Goal: Information Seeking & Learning: Learn about a topic

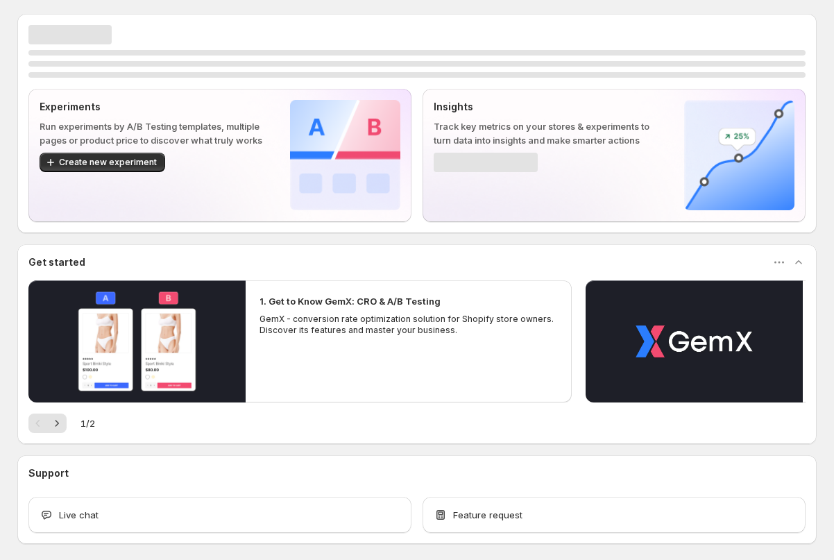
scroll to position [59, 0]
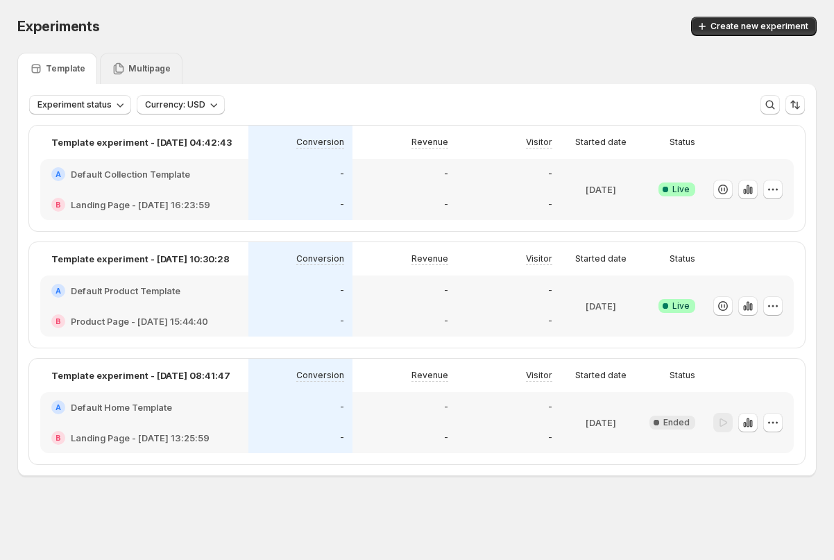
click at [137, 65] on p "Multipage" at bounding box center [149, 68] width 42 height 11
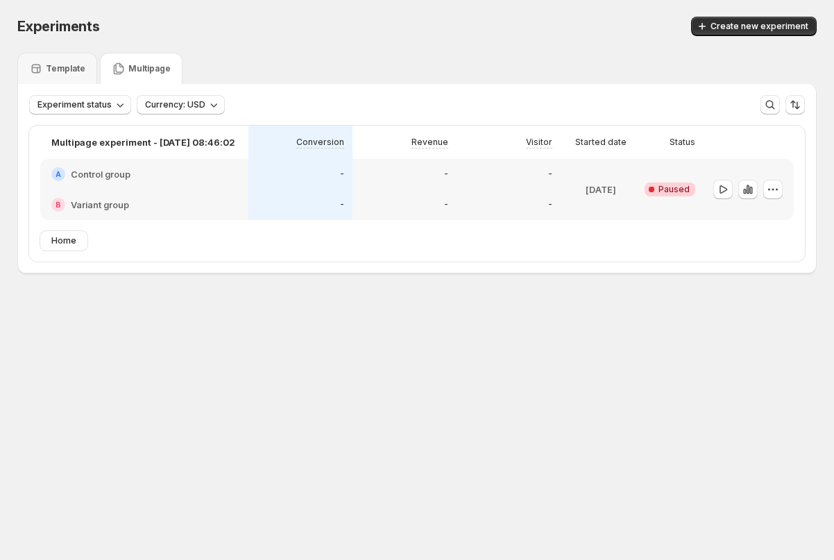
click at [784, 189] on div at bounding box center [749, 189] width 90 height 61
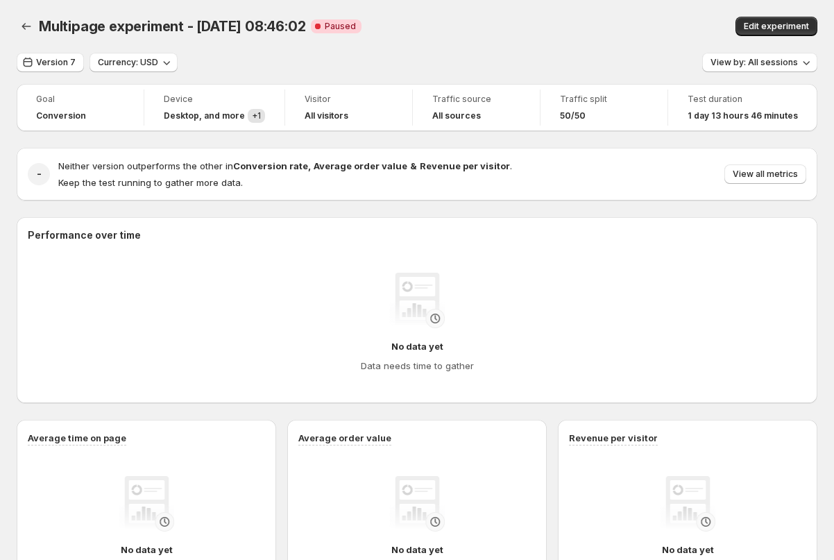
click at [777, 189] on div "- Neither version outperforms the other in Conversion rate , Average order valu…" at bounding box center [417, 174] width 801 height 53
click at [26, 30] on icon "Back" at bounding box center [26, 26] width 14 height 14
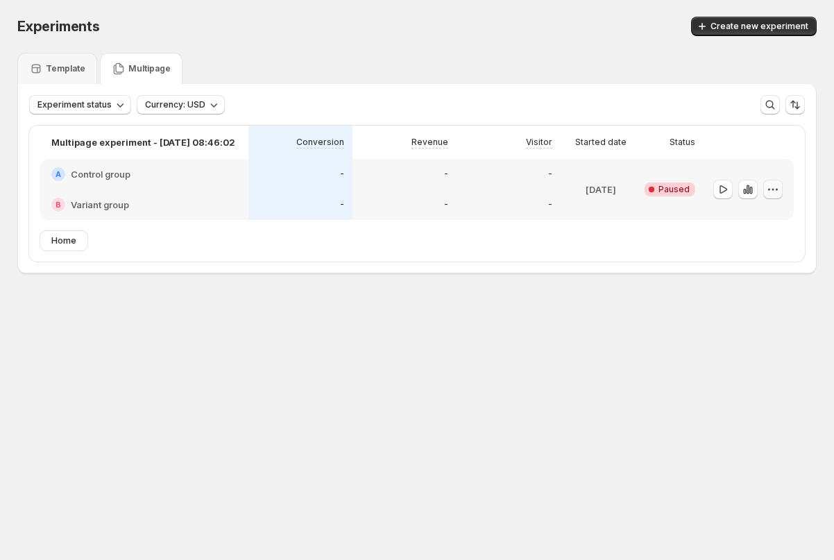
click at [770, 184] on icon "button" at bounding box center [773, 190] width 14 height 14
click at [750, 295] on span "Delete" at bounding box center [782, 289] width 67 height 14
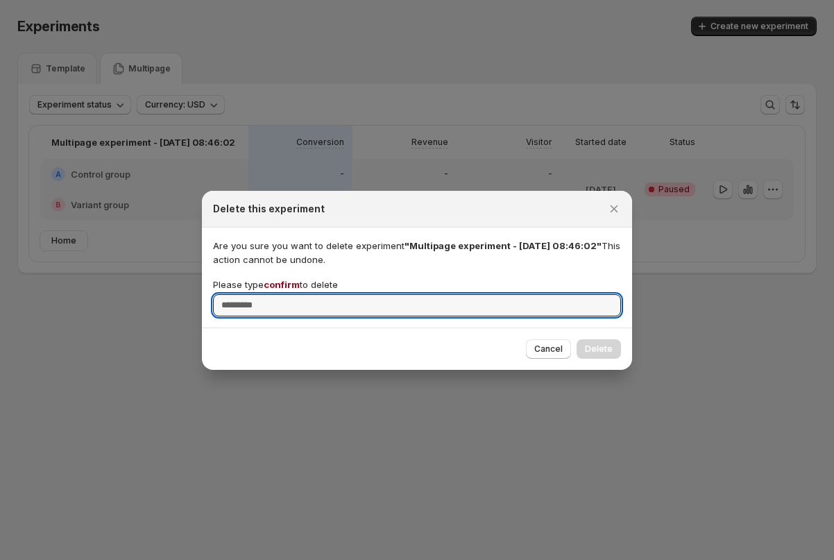
click at [282, 282] on span "confirm" at bounding box center [282, 284] width 36 height 11
click at [282, 294] on input "Please type confirm to delete" at bounding box center [417, 305] width 408 height 22
click at [282, 282] on span "confirm" at bounding box center [282, 284] width 36 height 11
click at [282, 294] on input "Please type confirm to delete" at bounding box center [417, 305] width 408 height 22
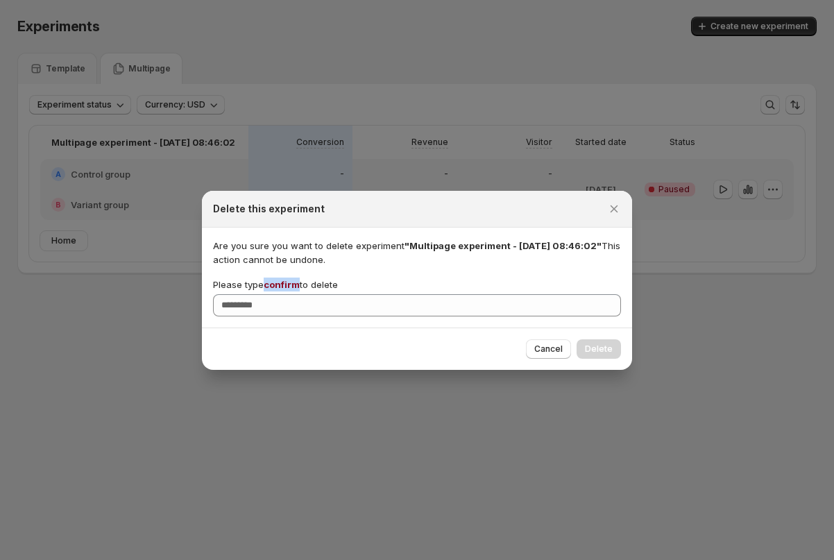
copy span "confirm"
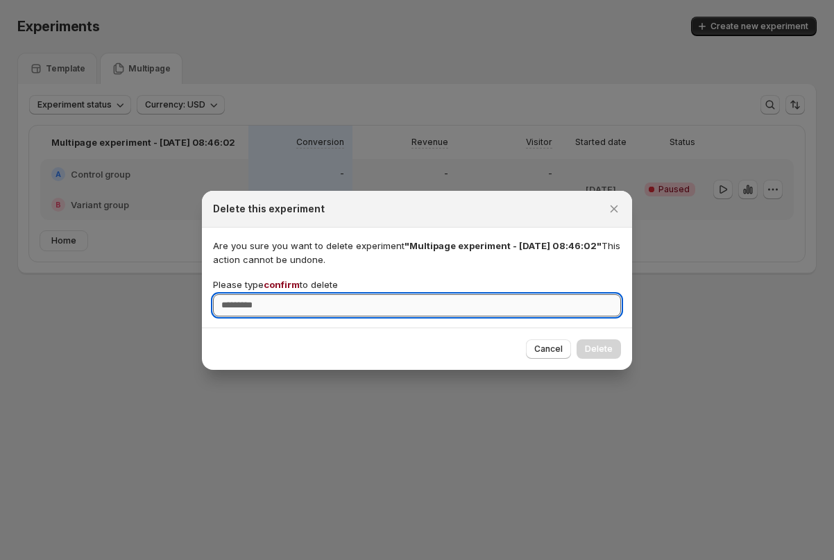
click at [280, 302] on input "Please type confirm to delete" at bounding box center [417, 305] width 408 height 22
paste input "*******"
type input "*******"
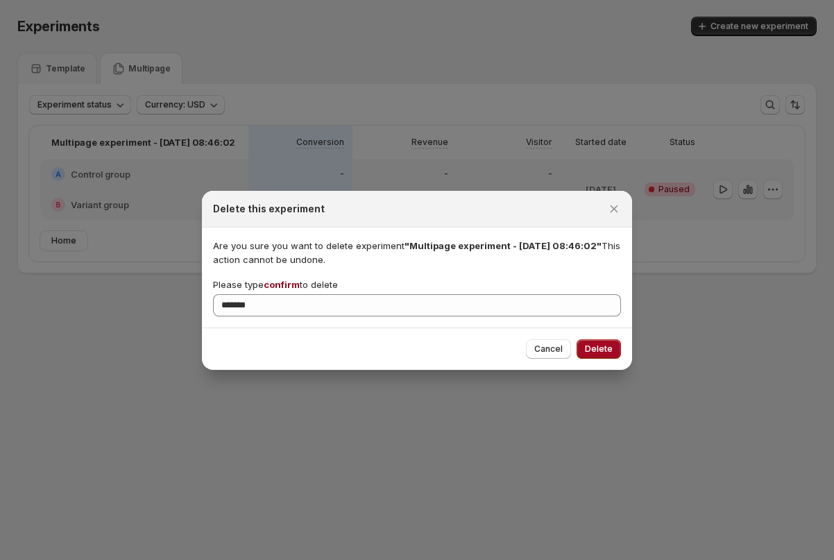
click at [604, 351] on span "Delete" at bounding box center [599, 349] width 28 height 11
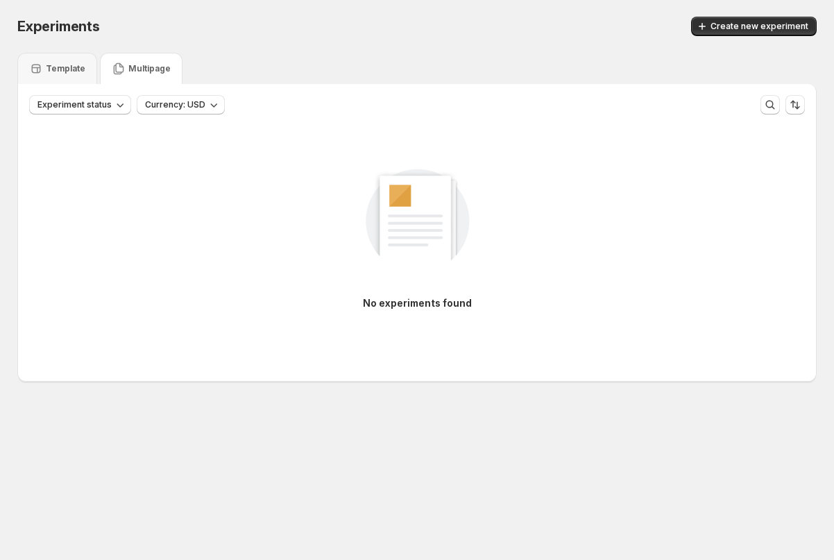
click at [61, 74] on div "Template" at bounding box center [57, 69] width 56 height 14
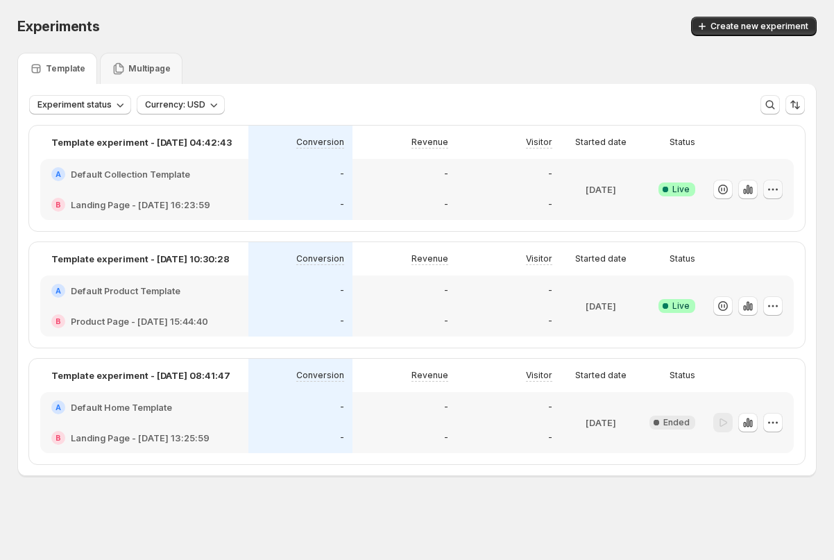
click at [779, 189] on icon "button" at bounding box center [773, 190] width 14 height 14
click at [709, 257] on button "End experiment" at bounding box center [742, 266] width 163 height 22
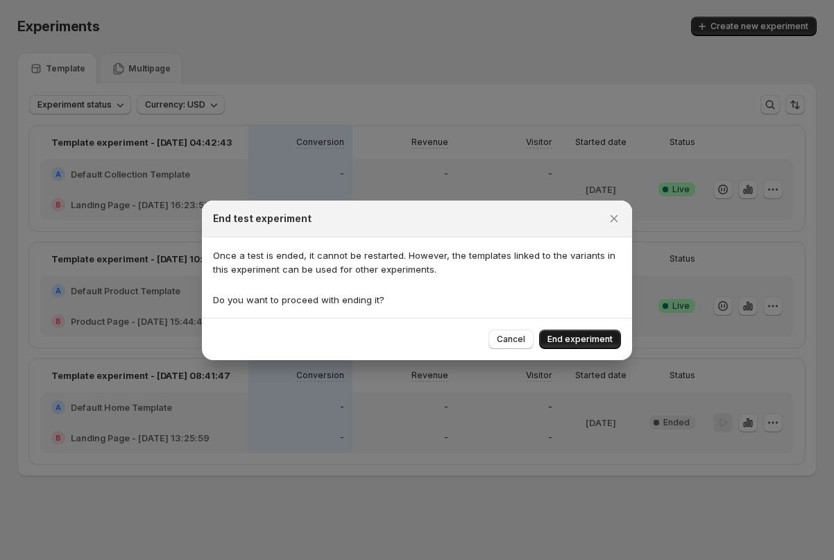
click at [583, 343] on span "End experiment" at bounding box center [580, 339] width 65 height 11
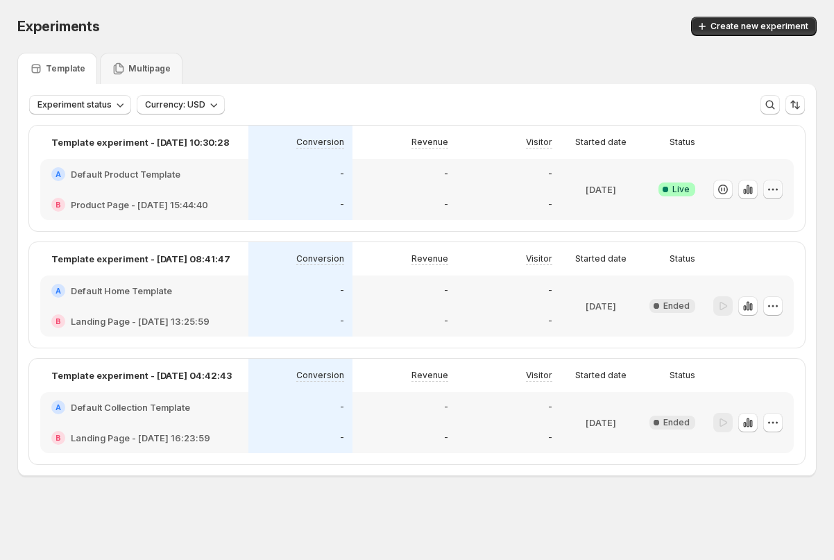
click at [781, 187] on button "button" at bounding box center [772, 189] width 19 height 19
click at [722, 267] on span "End experiment" at bounding box center [717, 265] width 67 height 11
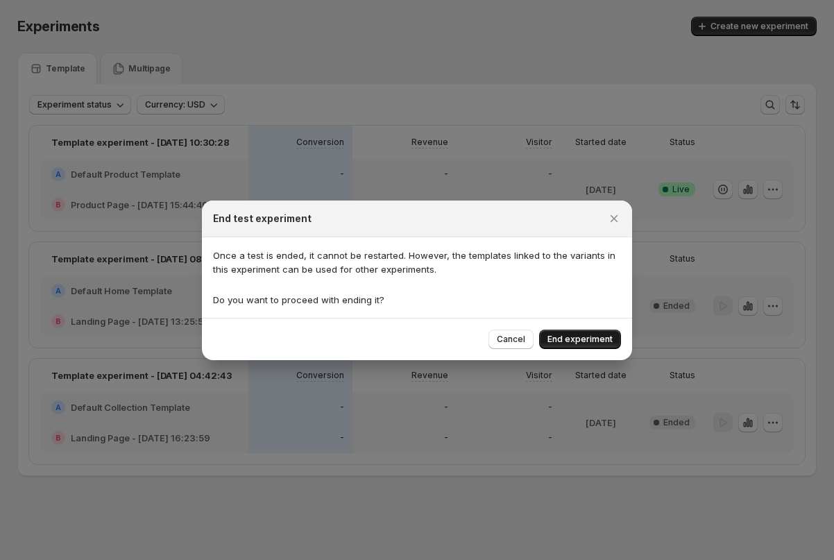
click at [575, 337] on span "End experiment" at bounding box center [580, 339] width 65 height 11
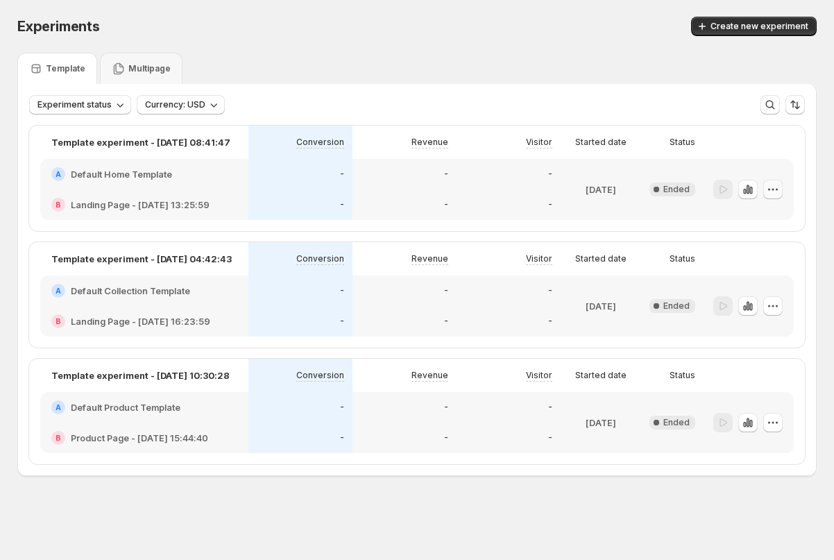
click at [775, 193] on icon "button" at bounding box center [773, 190] width 14 height 14
click at [753, 282] on button "Delete" at bounding box center [774, 289] width 94 height 22
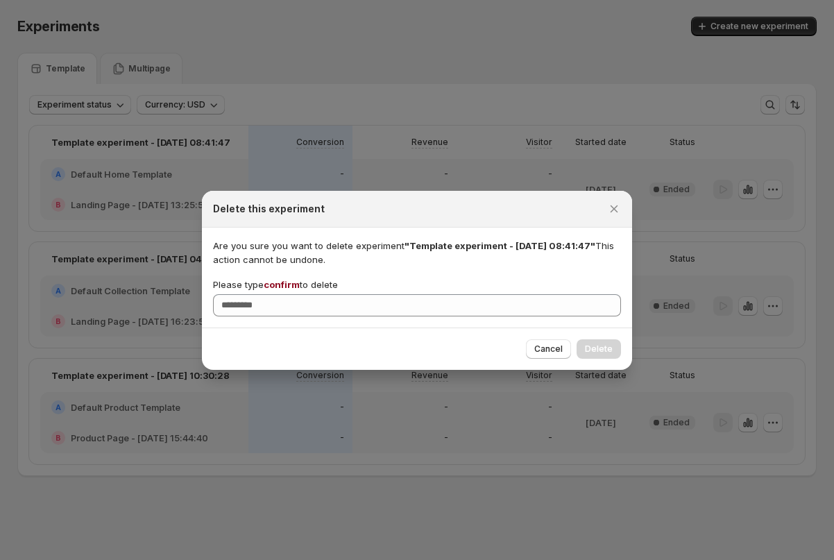
click at [287, 291] on div "Please type confirm to delete" at bounding box center [417, 297] width 408 height 39
click at [287, 285] on span "confirm" at bounding box center [282, 284] width 36 height 11
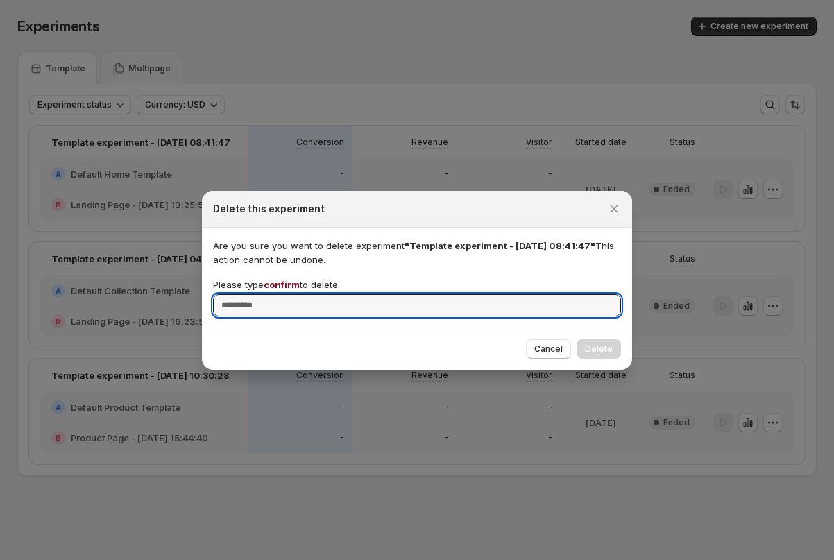
click at [287, 294] on input "Please type confirm to delete" at bounding box center [417, 305] width 408 height 22
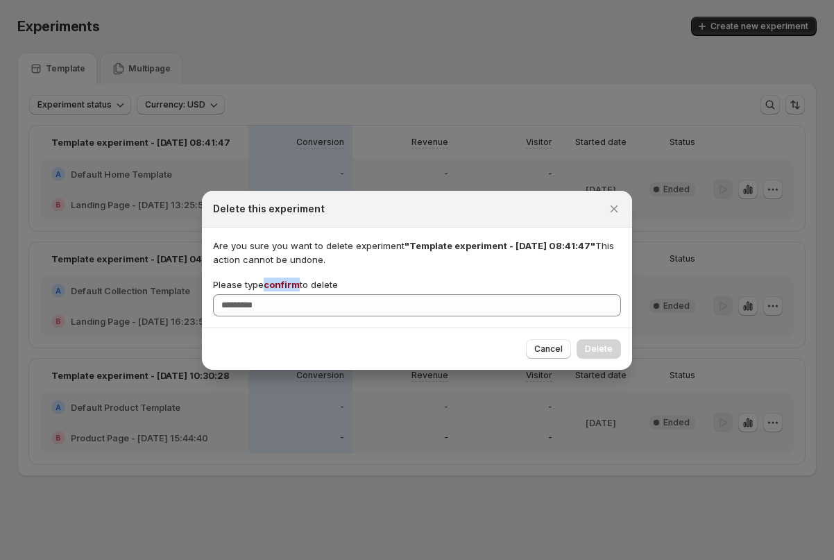
click at [287, 285] on span "confirm" at bounding box center [282, 284] width 36 height 11
click at [287, 294] on input "Please type confirm to delete" at bounding box center [417, 305] width 408 height 22
copy span "confirm"
click at [278, 290] on div at bounding box center [278, 290] width 0 height 0
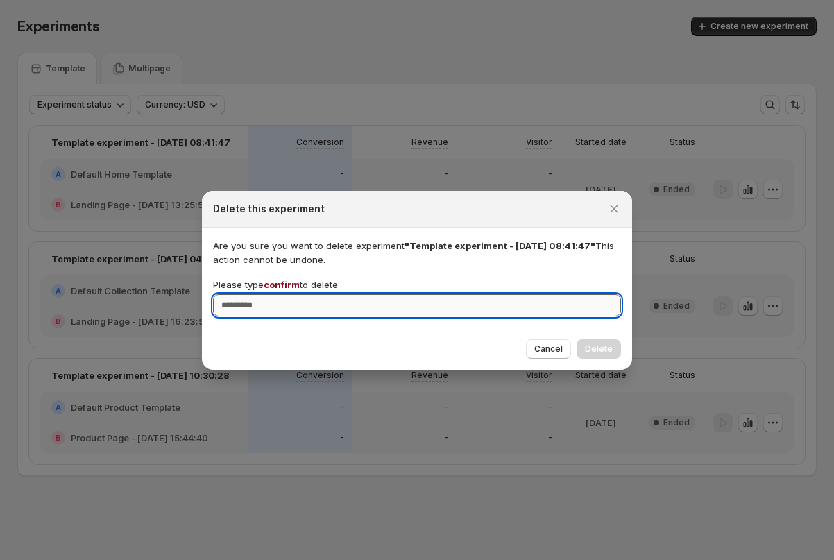
click at [310, 305] on input "Please type confirm to delete" at bounding box center [417, 305] width 408 height 22
paste input "*******"
type input "*******"
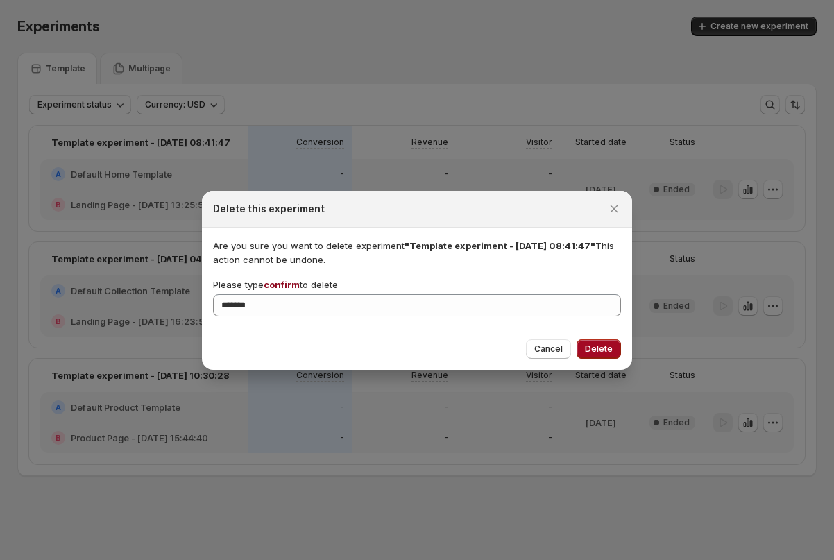
click at [604, 347] on span "Delete" at bounding box center [599, 349] width 28 height 11
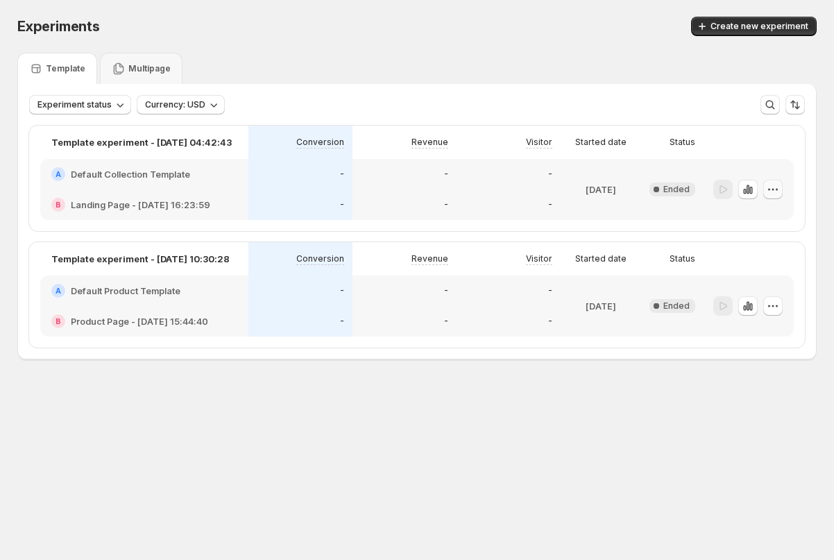
click at [772, 185] on icon "button" at bounding box center [773, 190] width 14 height 14
click at [756, 290] on span "Delete" at bounding box center [763, 289] width 28 height 11
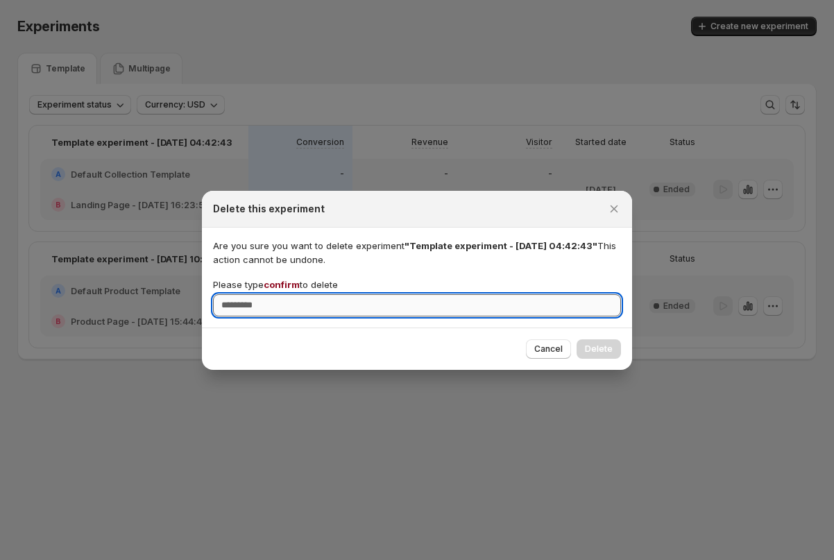
click at [497, 307] on input "Please type confirm to delete" at bounding box center [417, 305] width 408 height 22
type input "*******"
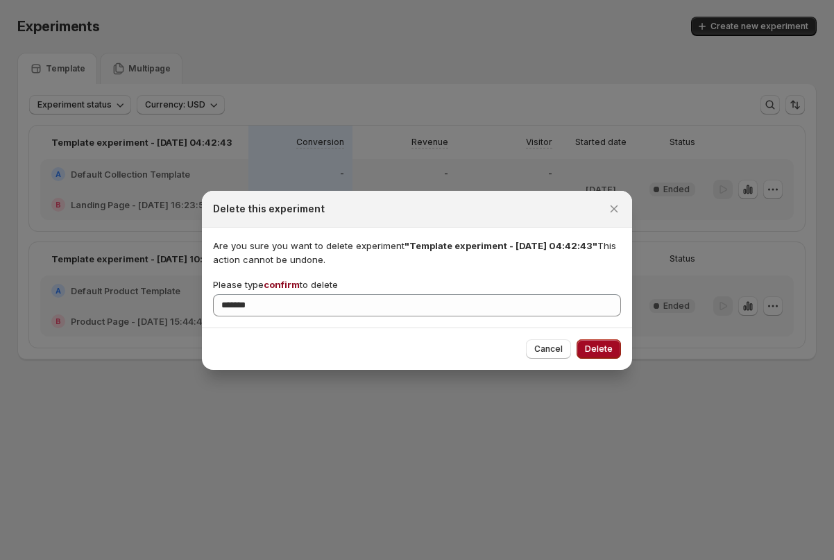
click at [611, 348] on span "Delete" at bounding box center [599, 349] width 28 height 11
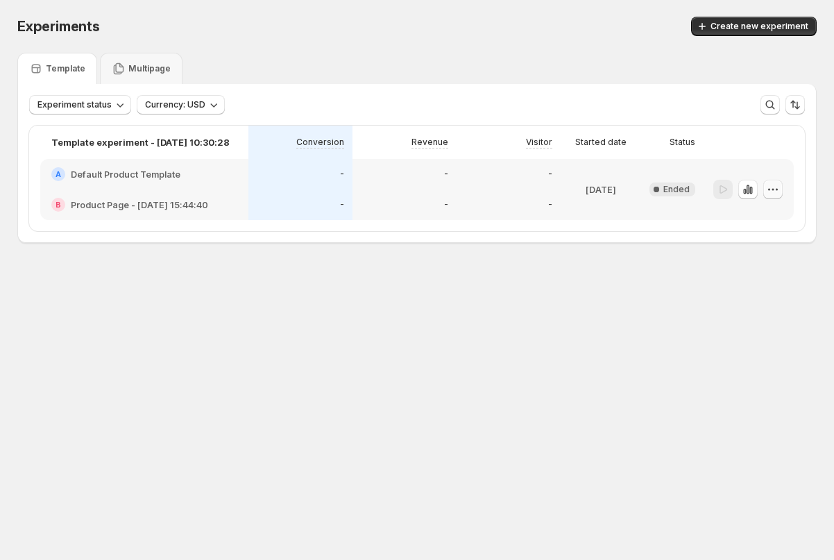
click at [780, 192] on button "button" at bounding box center [772, 189] width 19 height 19
click at [763, 287] on span "Delete" at bounding box center [763, 289] width 28 height 11
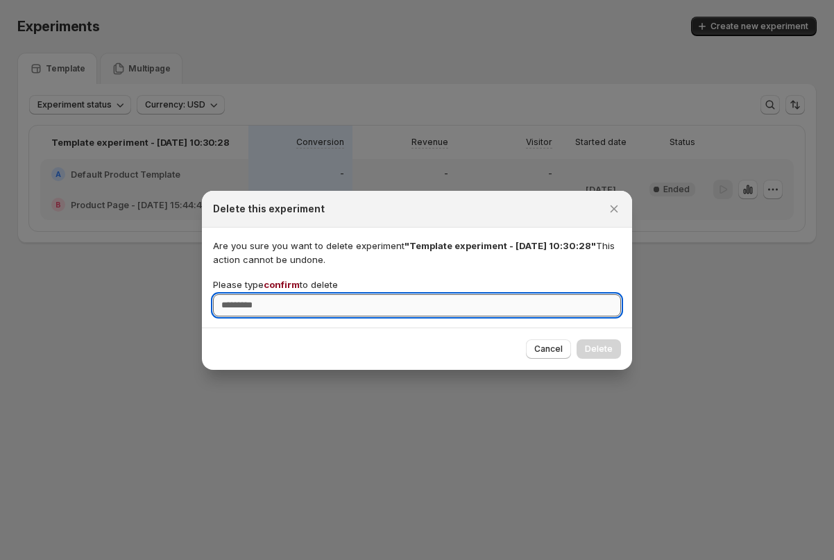
click at [348, 296] on input "Please type confirm to delete" at bounding box center [417, 305] width 408 height 22
type input "*******"
click at [592, 341] on button "Delete" at bounding box center [599, 348] width 44 height 19
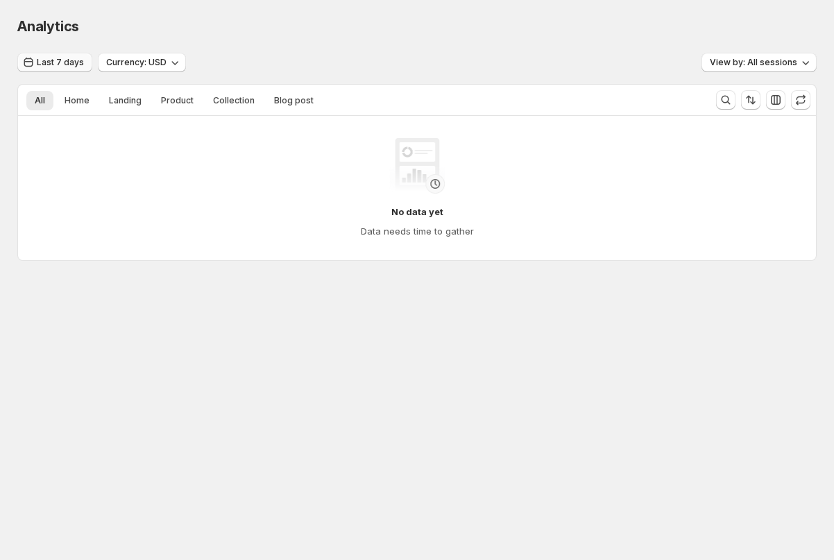
click at [68, 67] on button "Last 7 days" at bounding box center [54, 62] width 75 height 19
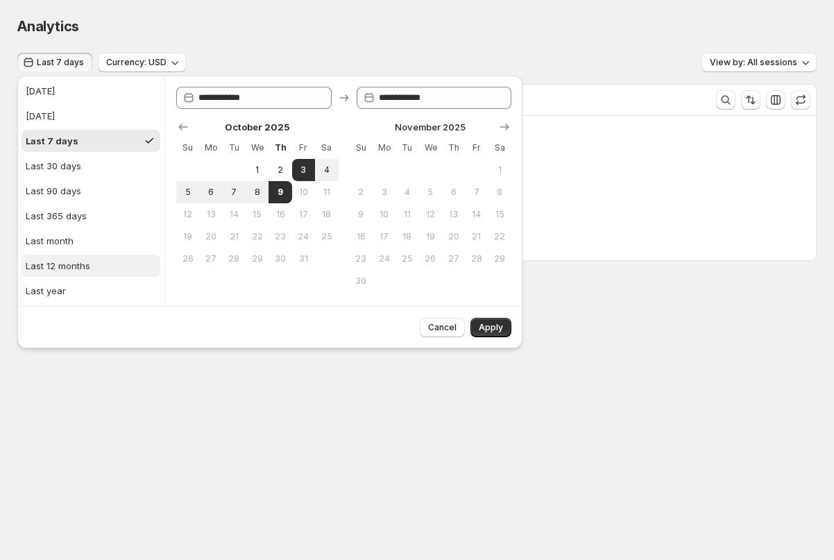
click at [60, 269] on div "Last 12 months" at bounding box center [58, 266] width 65 height 14
type input "**********"
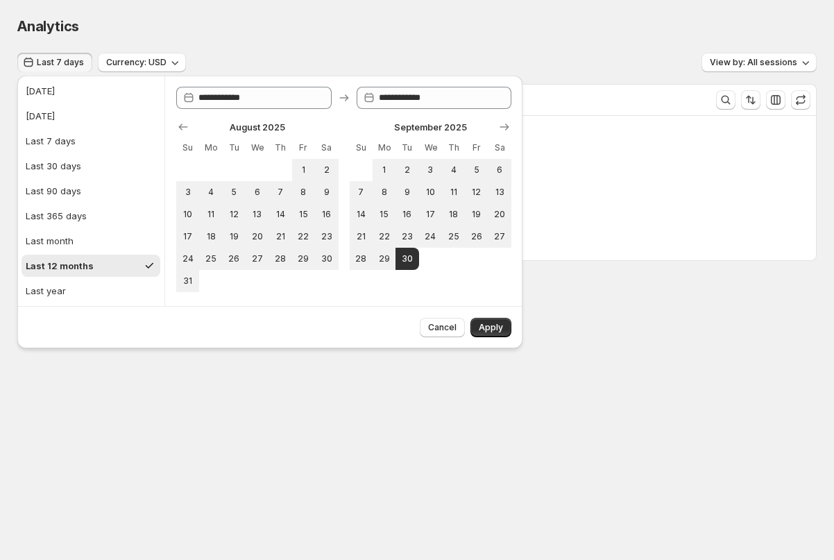
click at [491, 316] on div "Cancel Apply" at bounding box center [462, 324] width 97 height 25
click at [490, 323] on span "Apply" at bounding box center [491, 327] width 24 height 11
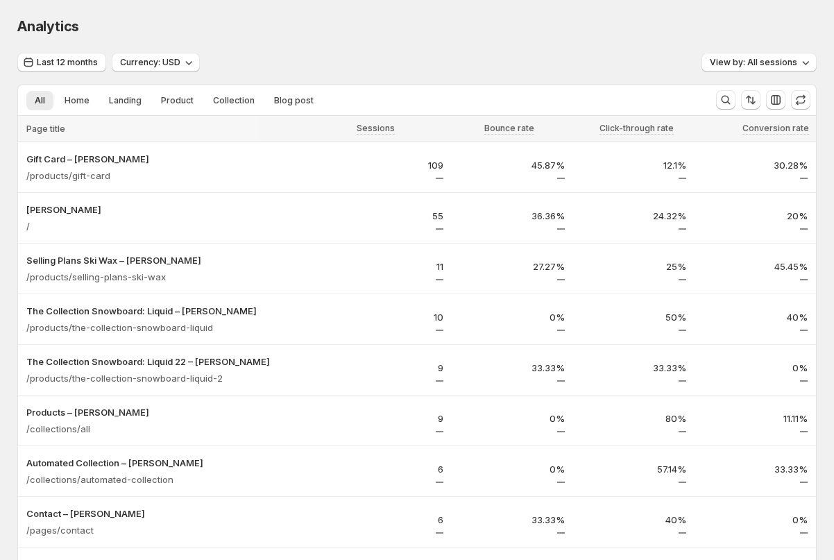
click at [330, 54] on div "Last 12 months Currency: USD View by: All sessions" at bounding box center [417, 63] width 800 height 20
click at [74, 67] on span "Last 12 months" at bounding box center [67, 62] width 61 height 11
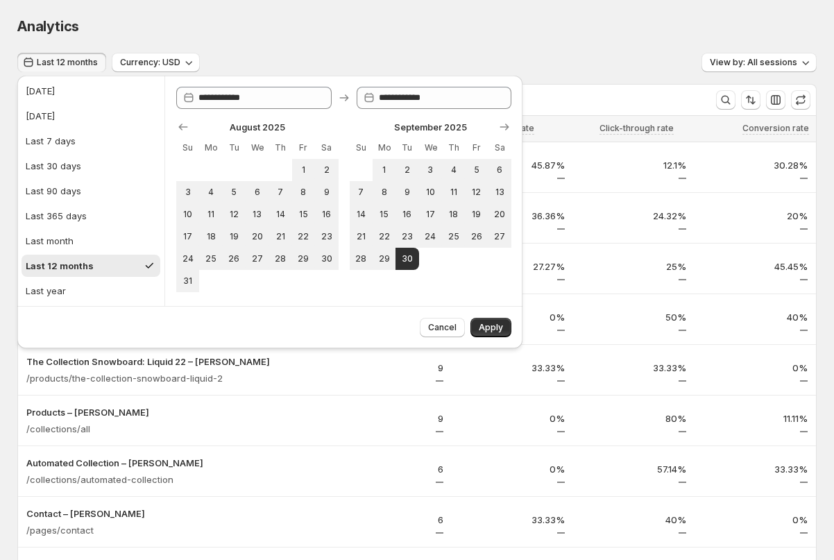
click at [366, 58] on div "Last 12 months Currency: USD View by: All sessions" at bounding box center [417, 63] width 800 height 20
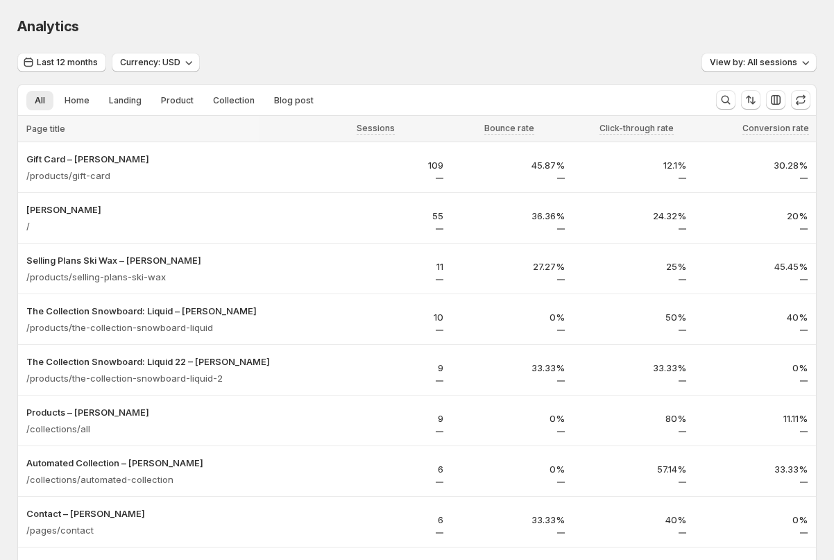
click at [77, 116] on div "Page title" at bounding box center [139, 129] width 242 height 26
click at [73, 99] on span "Home" at bounding box center [77, 100] width 25 height 11
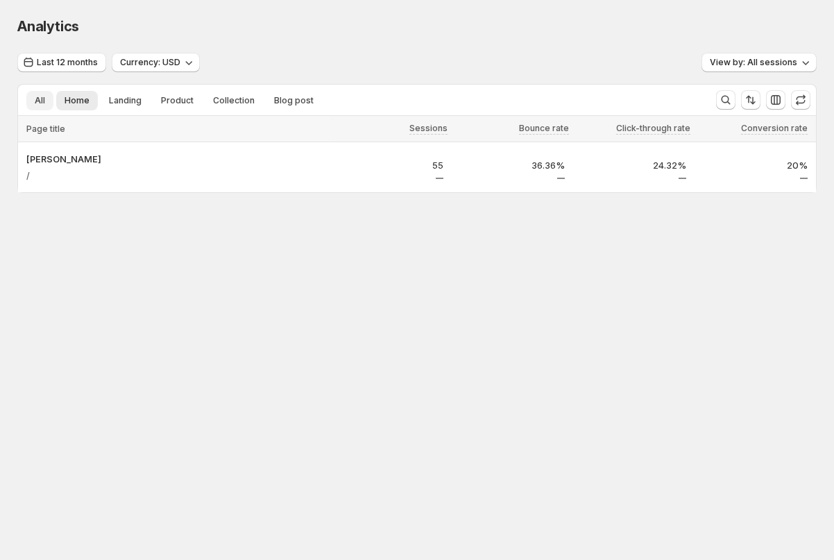
click at [40, 99] on span "All" at bounding box center [40, 100] width 10 height 11
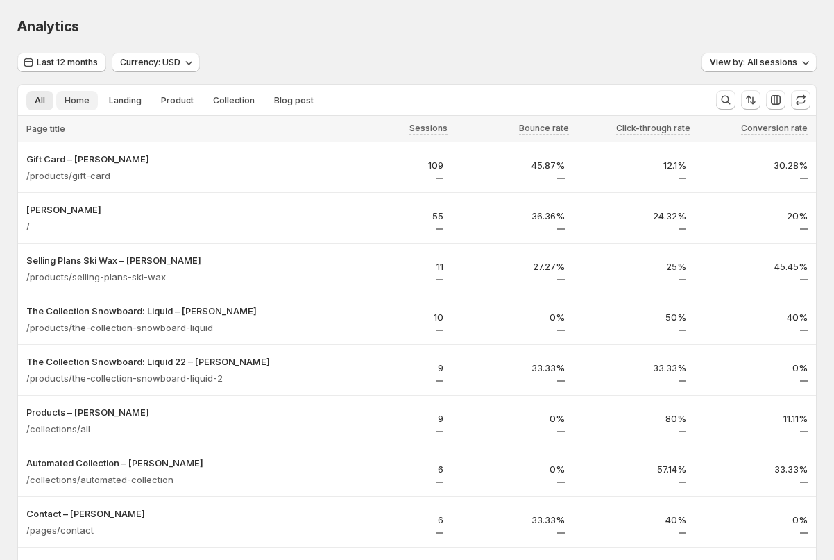
click at [87, 96] on span "Home" at bounding box center [77, 100] width 25 height 11
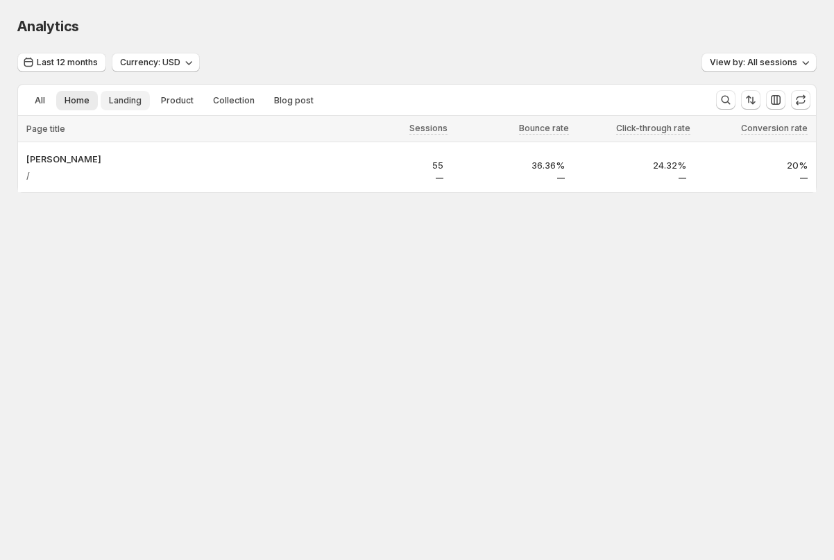
click at [128, 91] on button "Landing" at bounding box center [125, 100] width 49 height 19
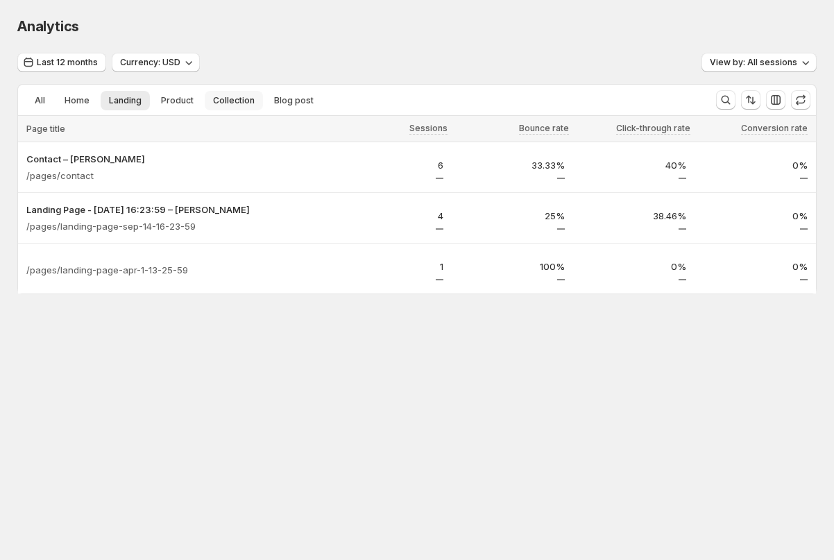
click at [213, 95] on span "Collection" at bounding box center [234, 100] width 42 height 11
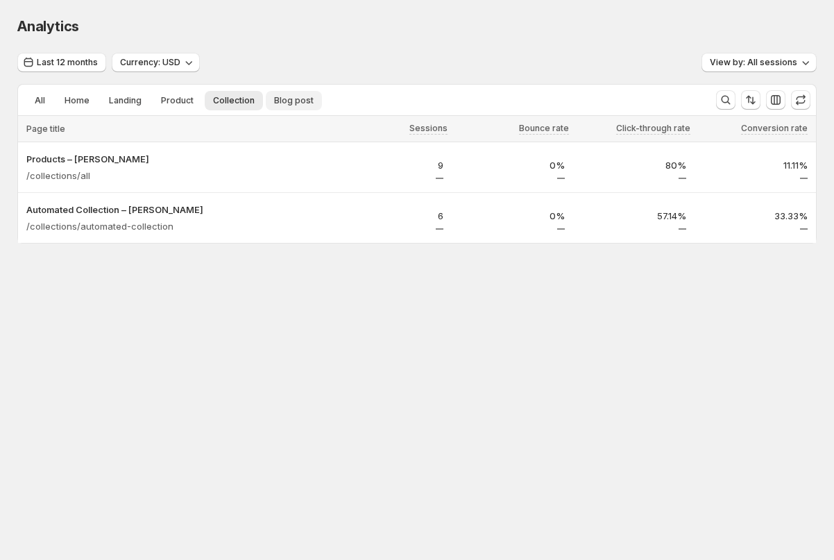
click at [303, 95] on span "Blog post" at bounding box center [294, 100] width 40 height 11
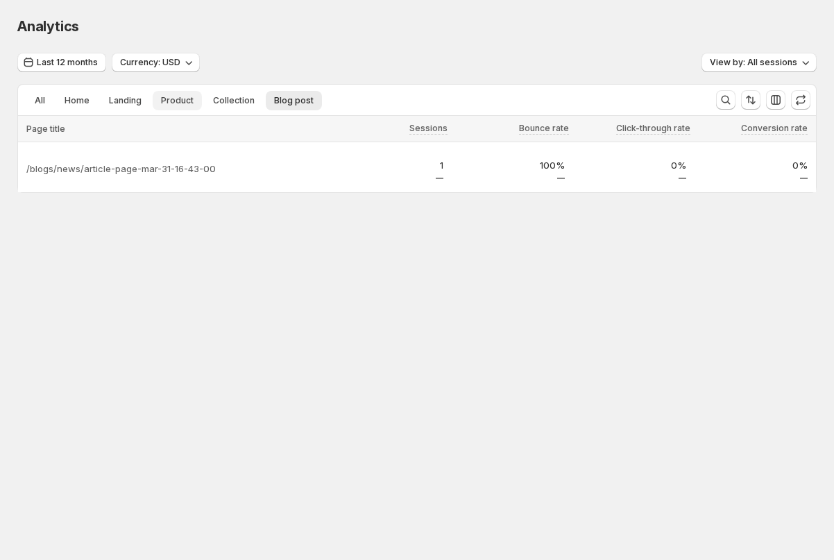
click at [161, 100] on span "Product" at bounding box center [177, 100] width 33 height 11
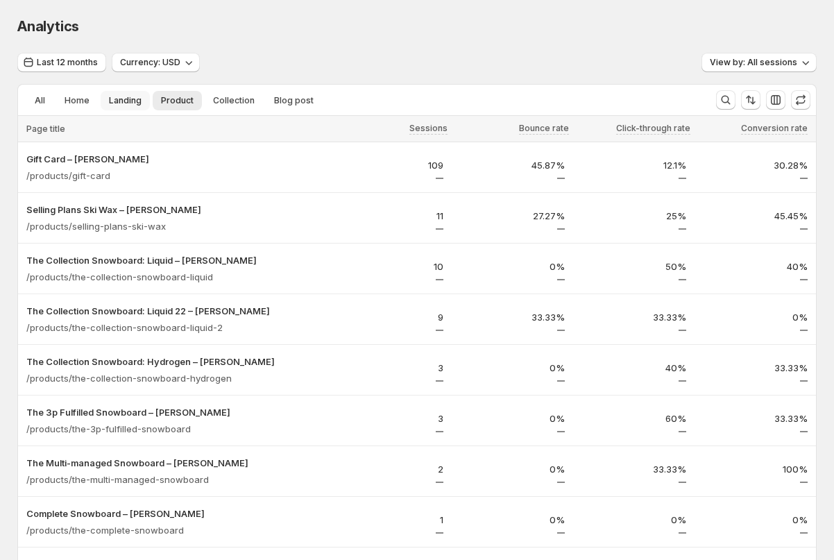
click at [113, 105] on span "Landing" at bounding box center [125, 100] width 33 height 11
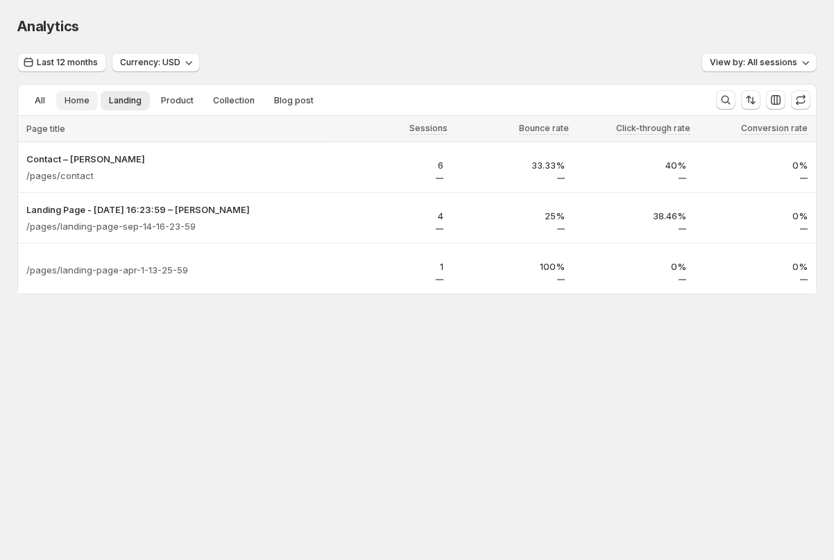
click at [76, 105] on span "Home" at bounding box center [77, 100] width 25 height 11
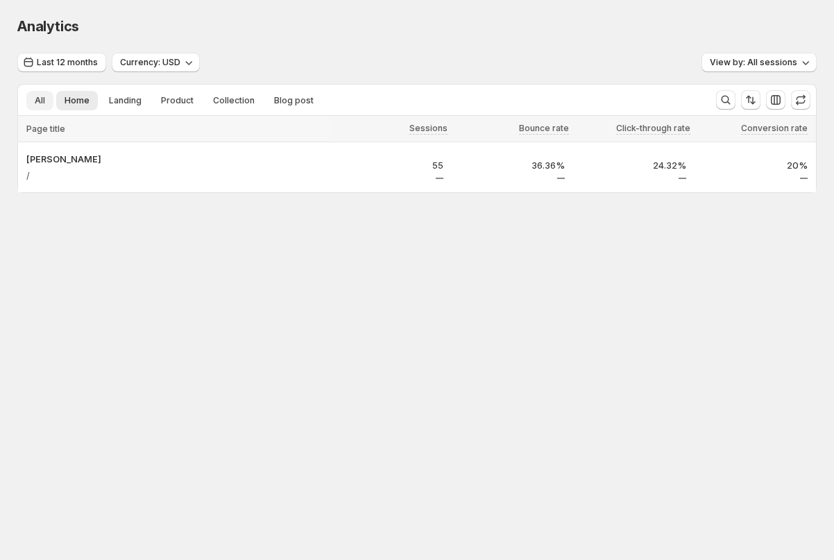
click at [42, 105] on span "All" at bounding box center [40, 100] width 10 height 11
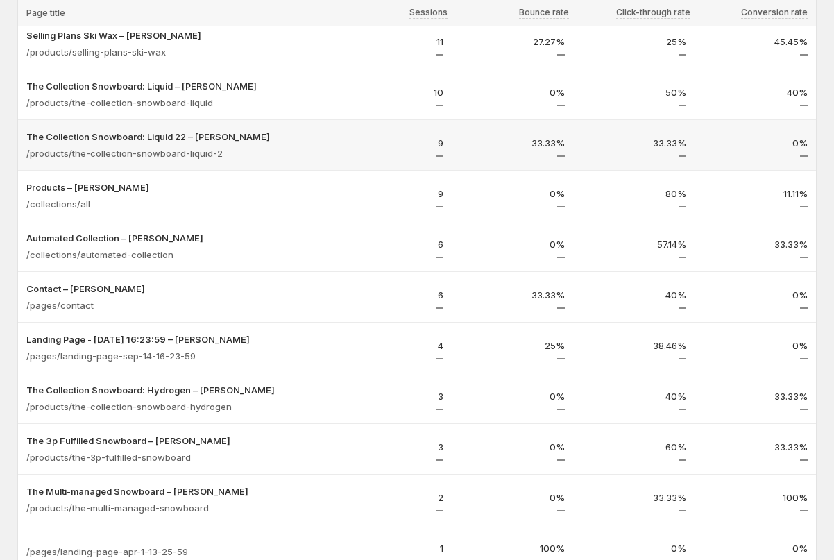
scroll to position [189, 0]
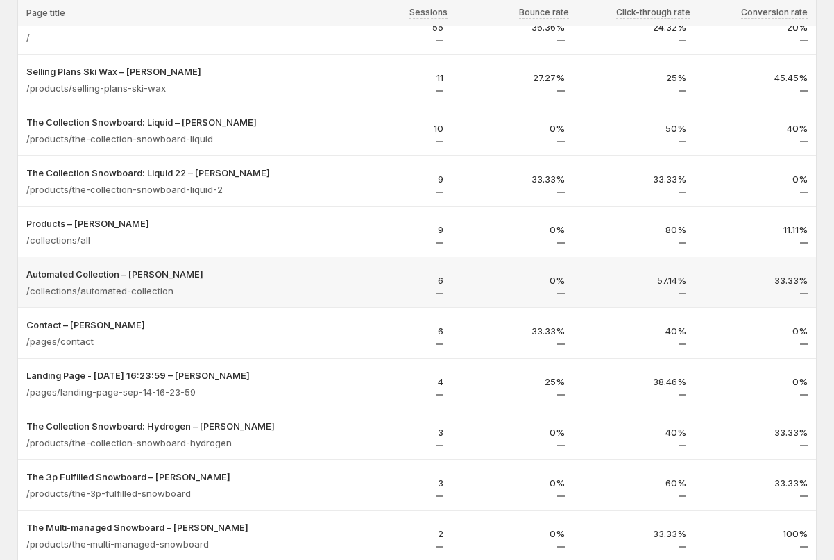
click at [339, 257] on td "6" at bounding box center [390, 282] width 121 height 51
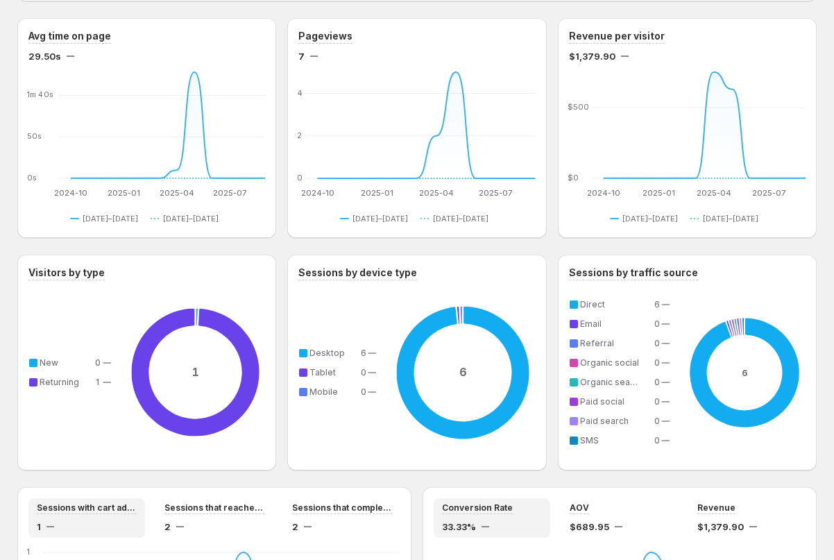
scroll to position [338, 0]
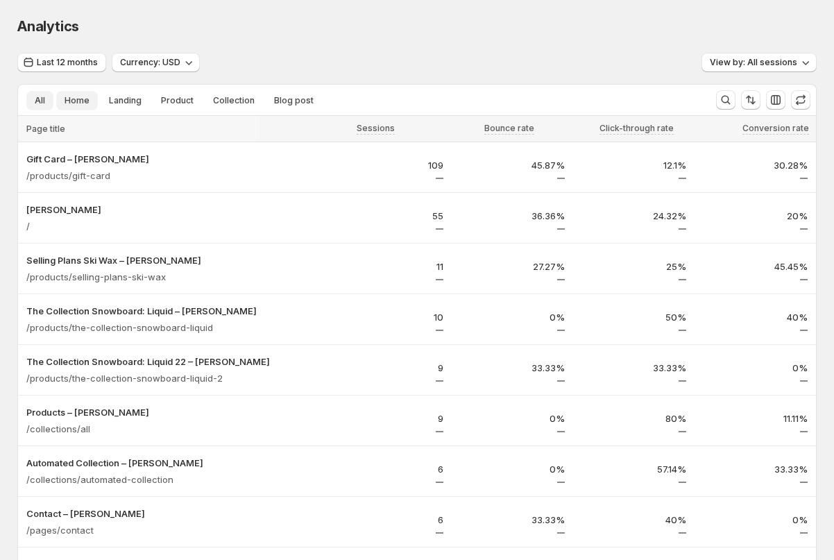
click at [65, 102] on span "Home" at bounding box center [77, 100] width 25 height 11
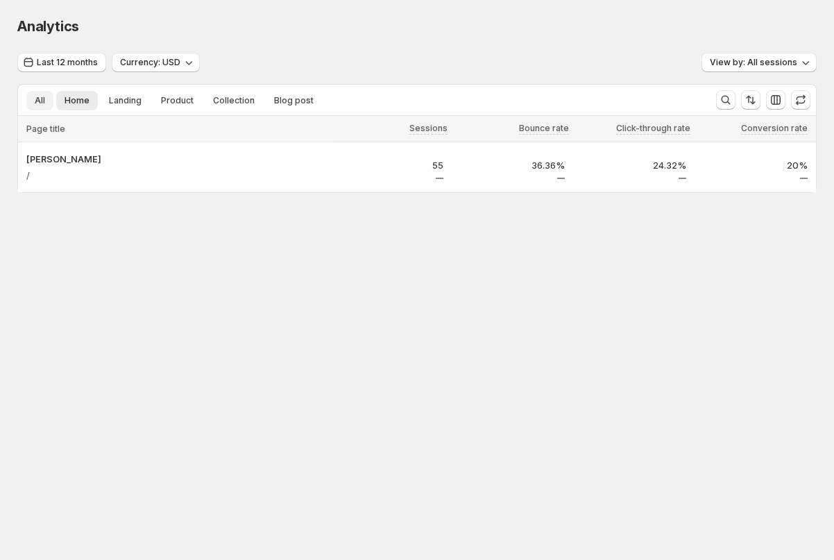
click at [42, 96] on span "All" at bounding box center [40, 100] width 10 height 11
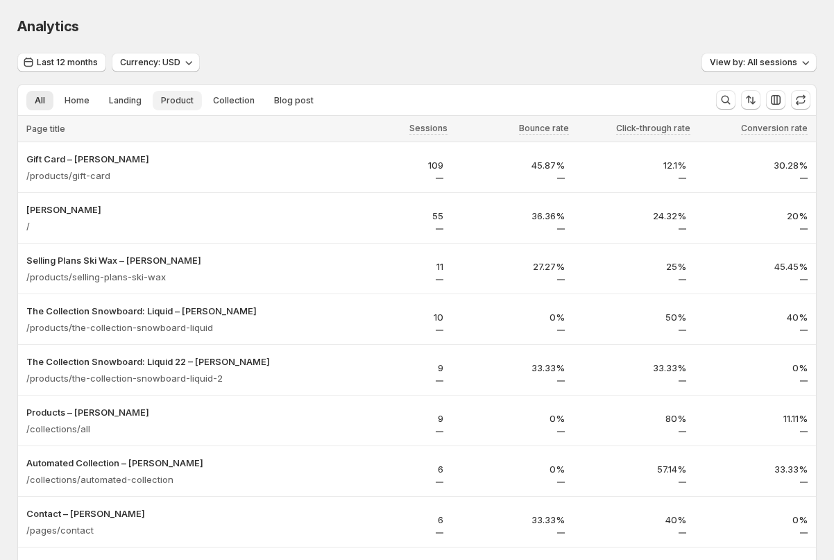
click at [153, 99] on button "Product" at bounding box center [177, 100] width 49 height 19
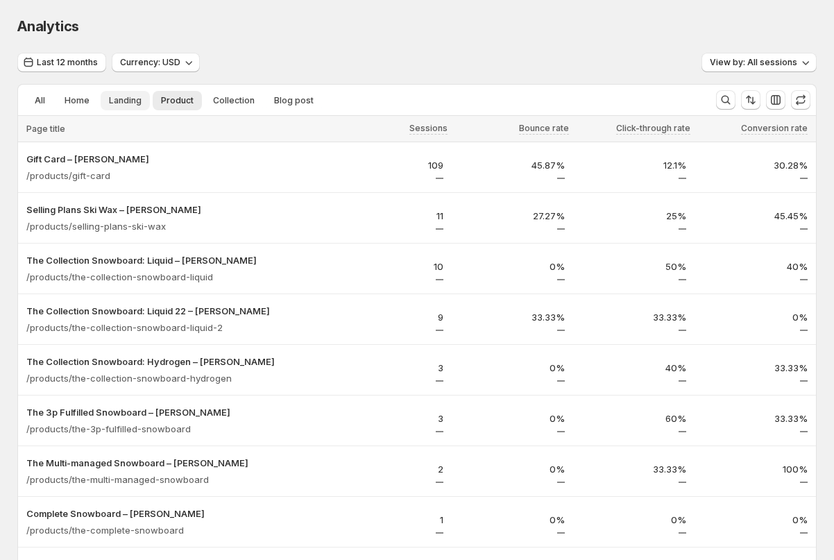
click at [128, 101] on span "Landing" at bounding box center [125, 100] width 33 height 11
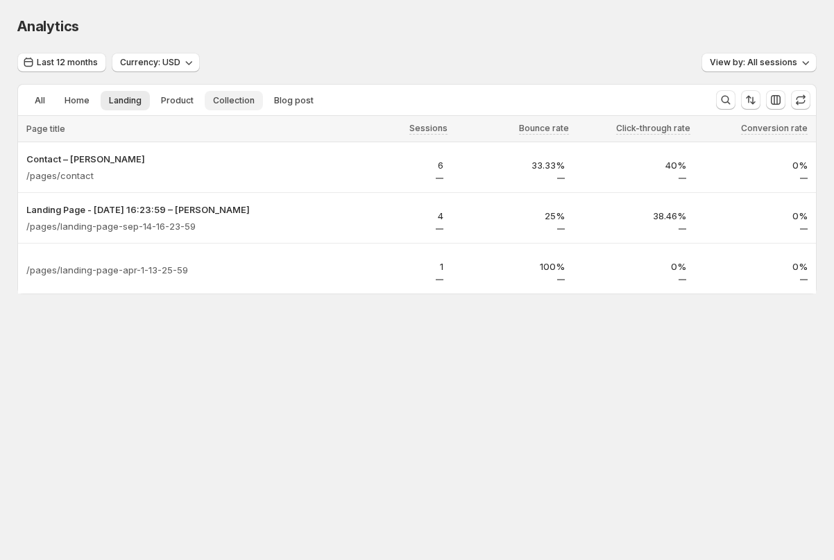
click at [242, 101] on span "Collection" at bounding box center [234, 100] width 42 height 11
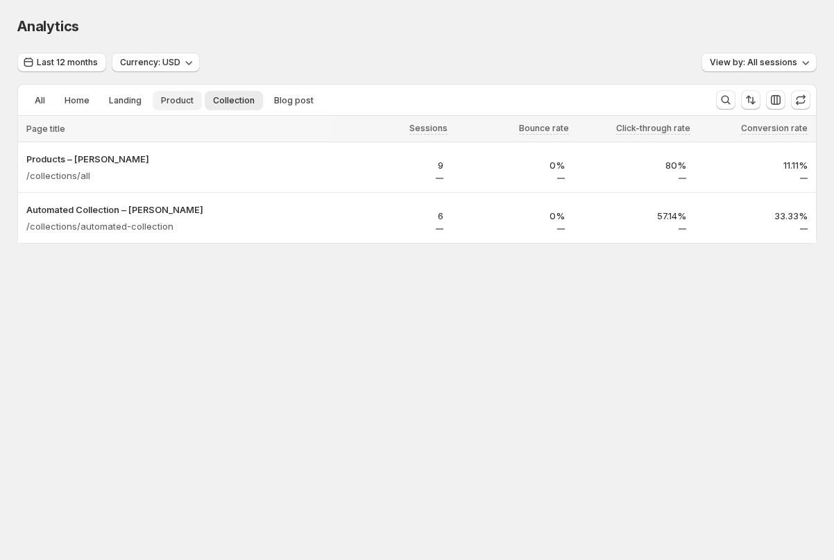
click at [166, 100] on span "Product" at bounding box center [177, 100] width 33 height 11
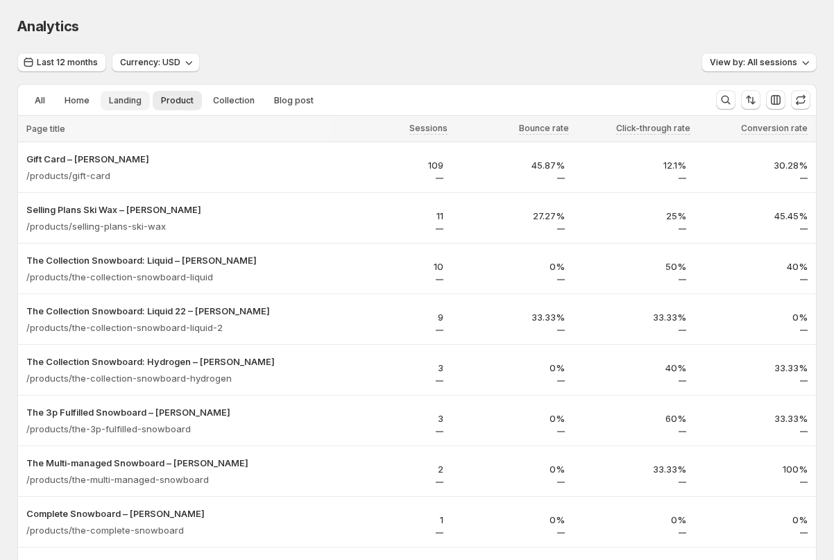
click at [132, 103] on span "Landing" at bounding box center [125, 100] width 33 height 11
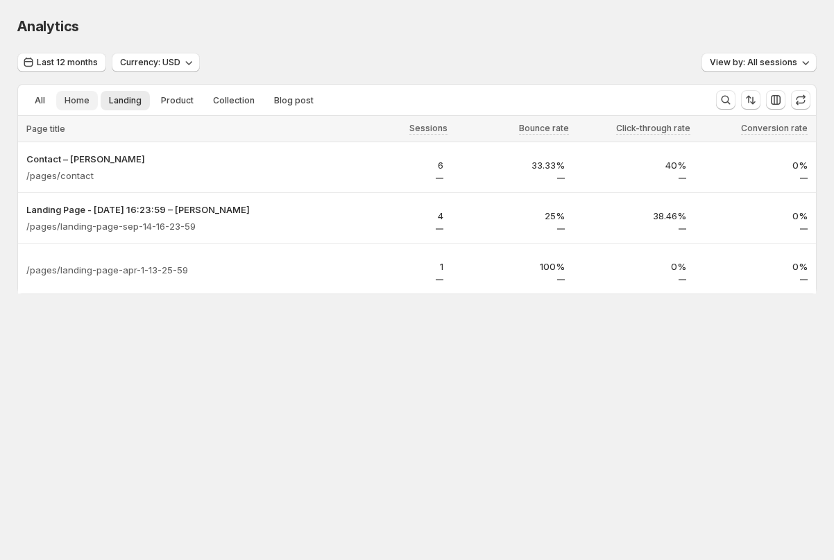
click at [68, 103] on span "Home" at bounding box center [77, 100] width 25 height 11
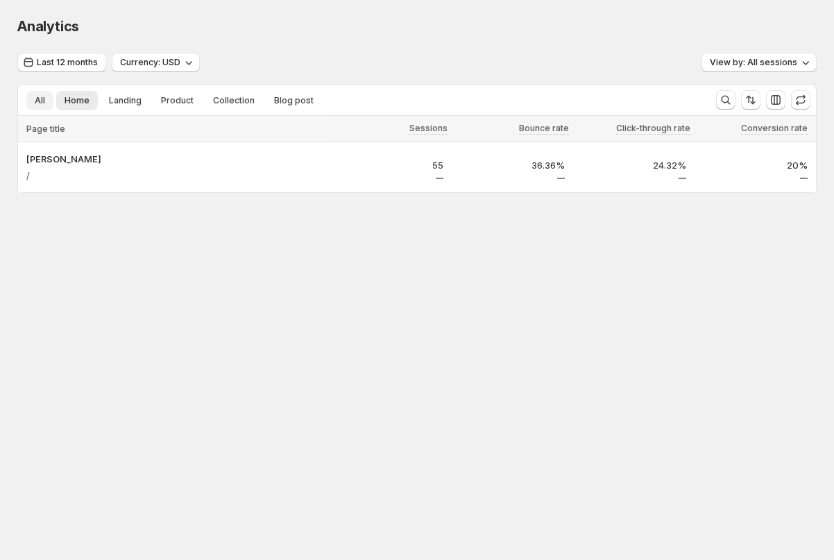
click at [44, 105] on span "All" at bounding box center [40, 100] width 10 height 11
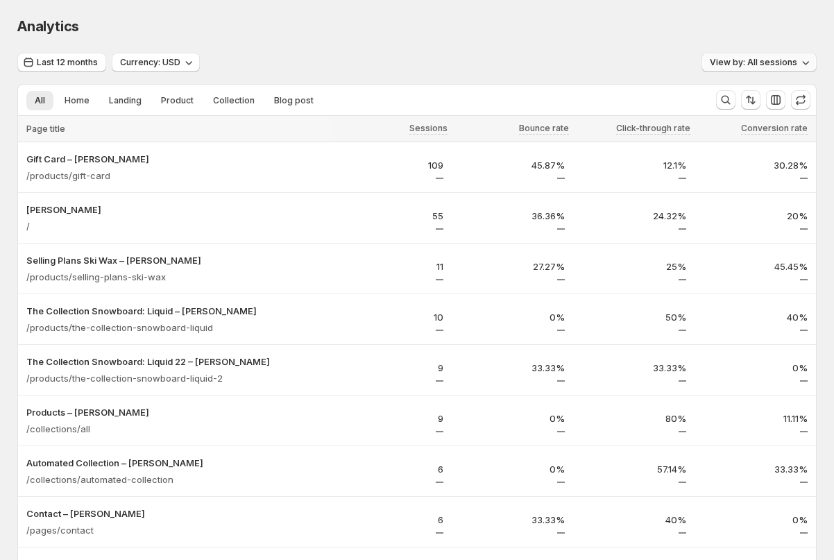
click at [806, 58] on icon "button" at bounding box center [806, 63] width 14 height 14
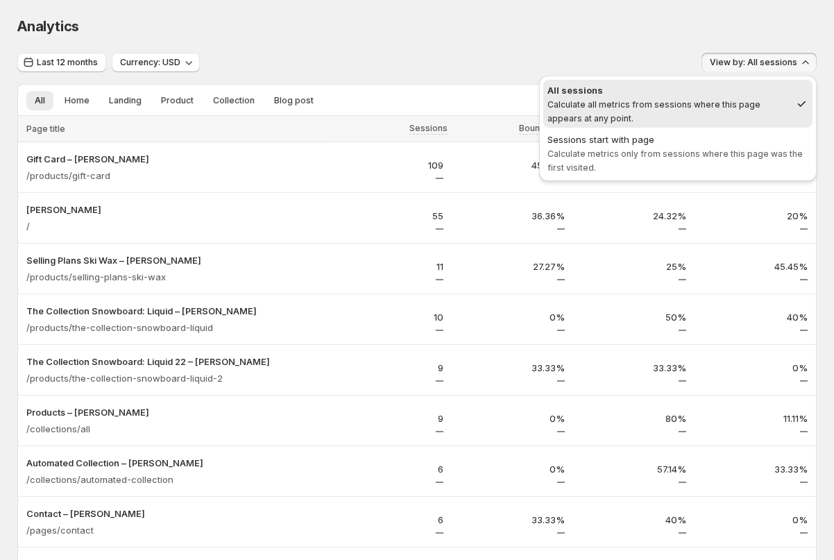
click at [570, 28] on div "Analytics" at bounding box center [417, 26] width 800 height 19
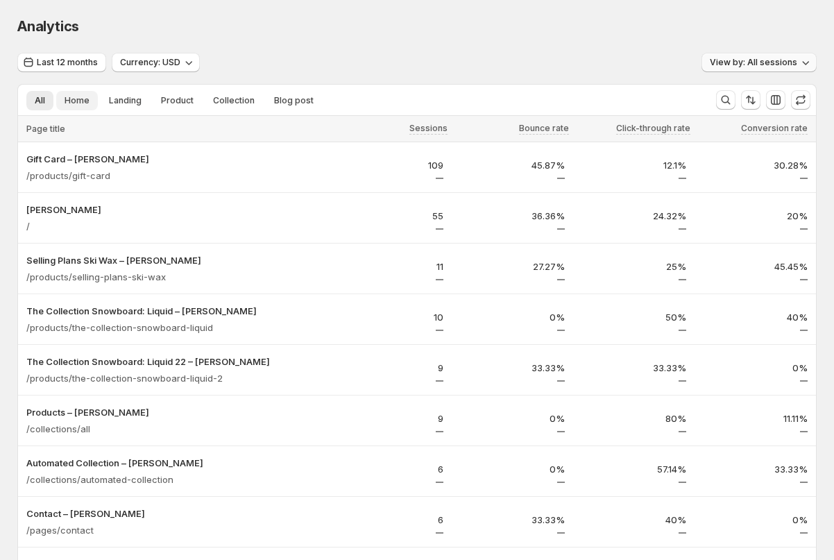
click at [78, 101] on span "Home" at bounding box center [77, 100] width 25 height 11
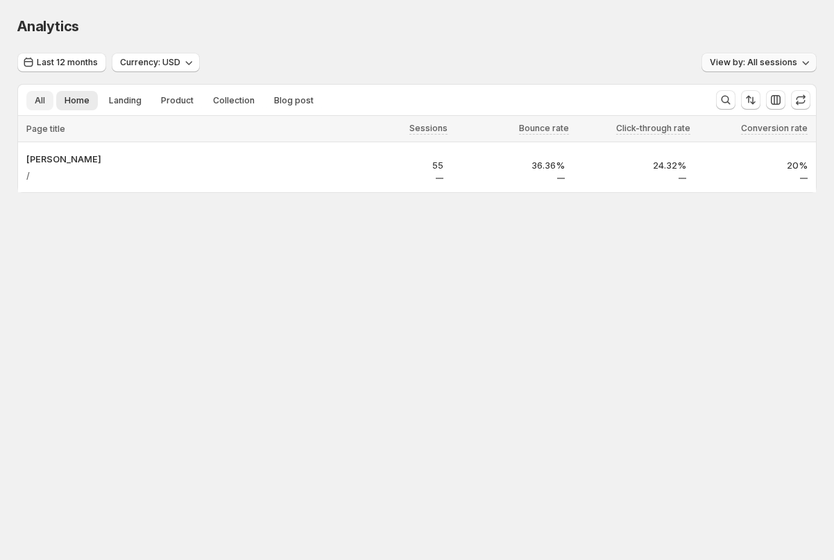
click at [35, 98] on span "All" at bounding box center [40, 100] width 10 height 11
